Goal: Transaction & Acquisition: Download file/media

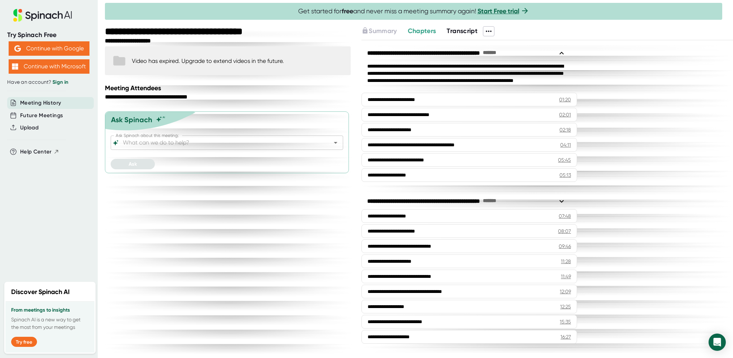
click at [465, 29] on span "Transcript" at bounding box center [462, 31] width 31 height 8
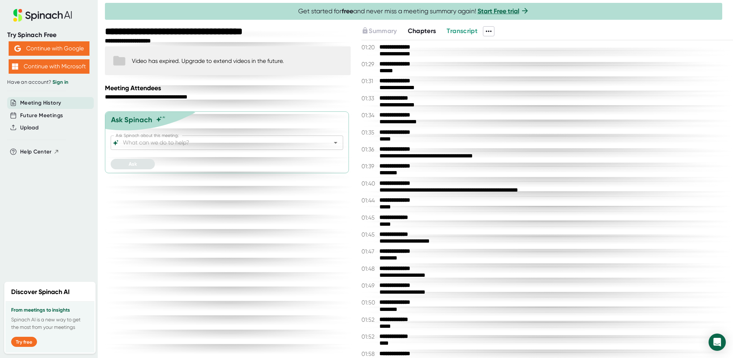
click at [491, 33] on icon at bounding box center [489, 31] width 9 height 9
click at [512, 55] on div "Copy Transcript" at bounding box center [512, 57] width 43 height 7
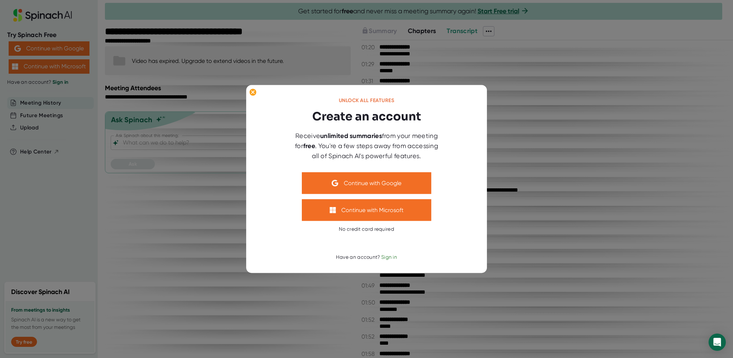
click at [497, 129] on div at bounding box center [366, 179] width 733 height 358
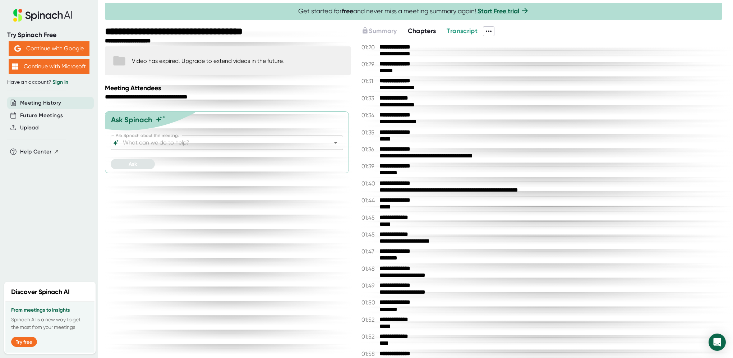
click at [490, 32] on icon at bounding box center [489, 31] width 9 height 9
click at [506, 66] on div "Download Transcript" at bounding box center [519, 68] width 57 height 7
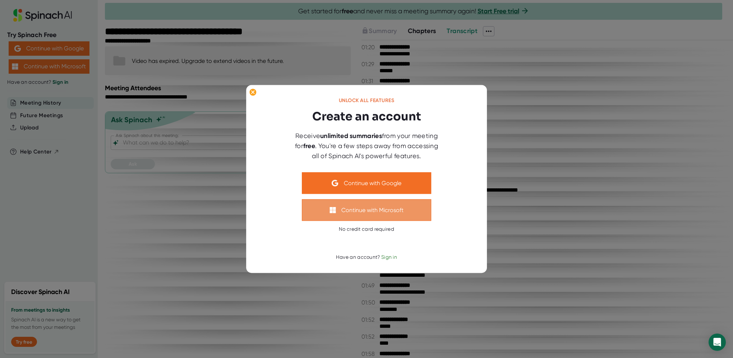
click at [422, 211] on button "Continue with Microsoft" at bounding box center [366, 210] width 129 height 22
